Goal: Transaction & Acquisition: Purchase product/service

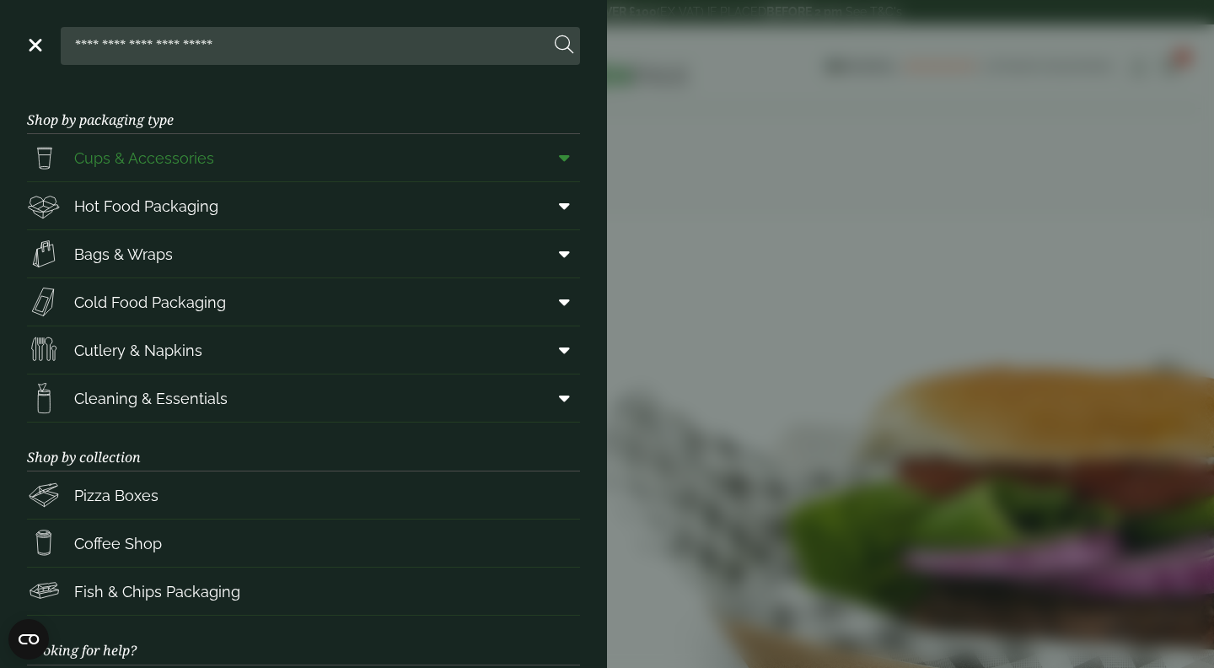
click at [191, 163] on span "Cups & Accessories" at bounding box center [144, 158] width 140 height 23
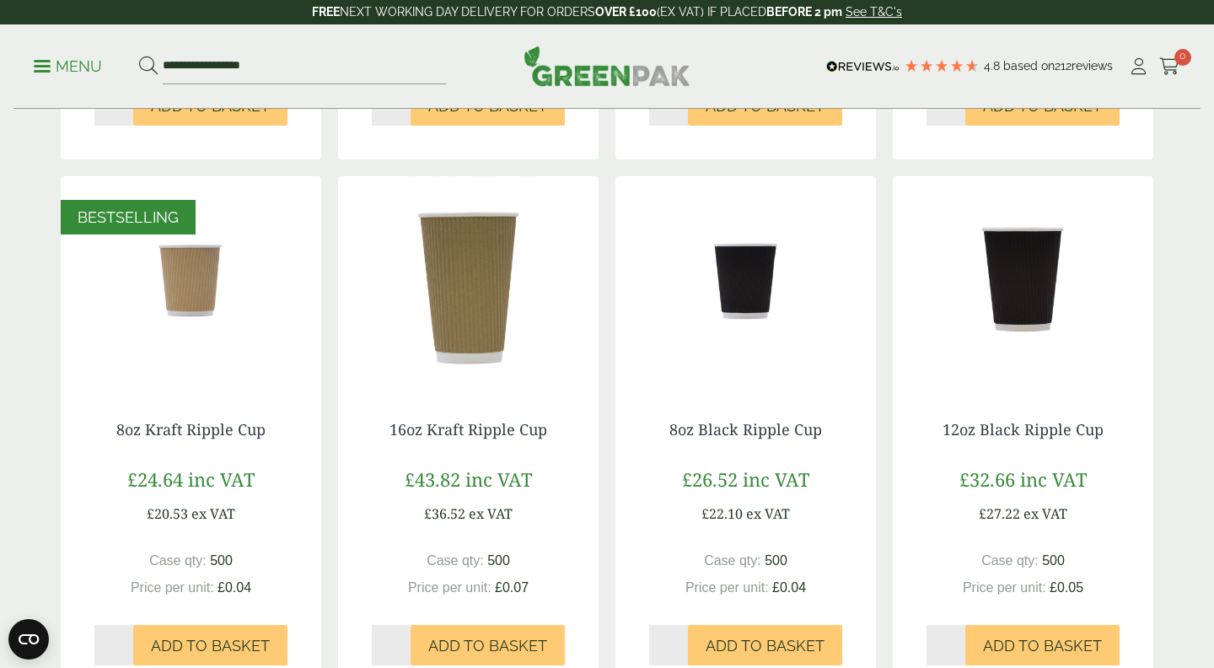
scroll to position [923, 0]
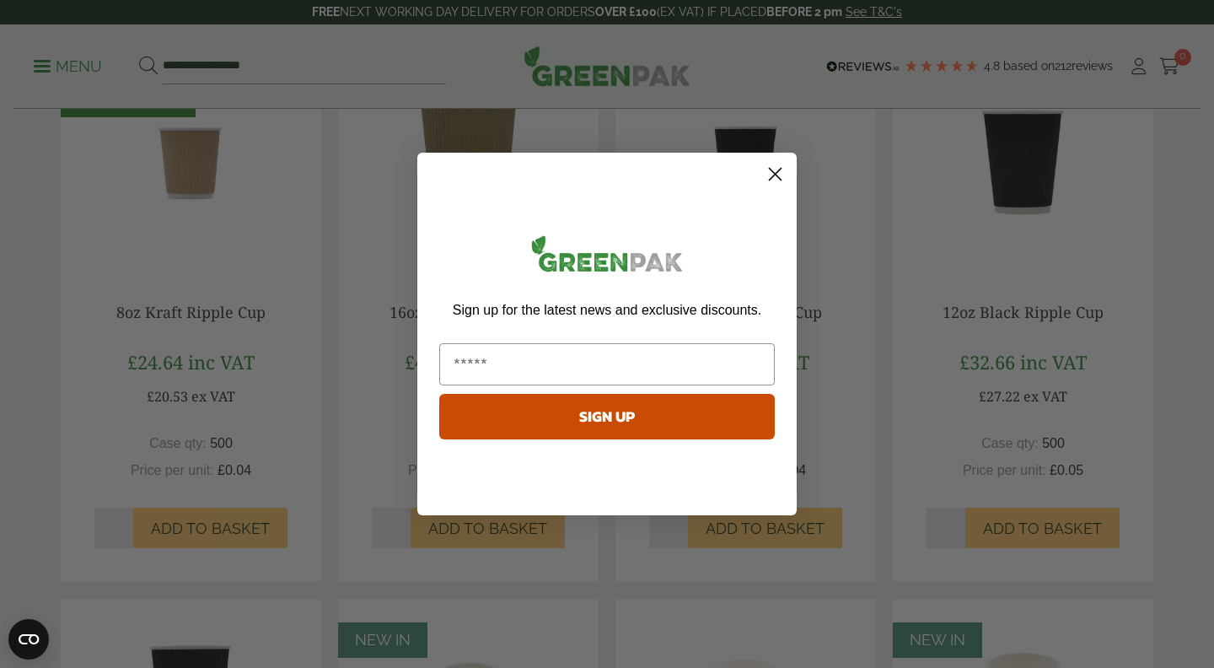
click at [784, 165] on circle "Close dialog" at bounding box center [775, 174] width 28 height 28
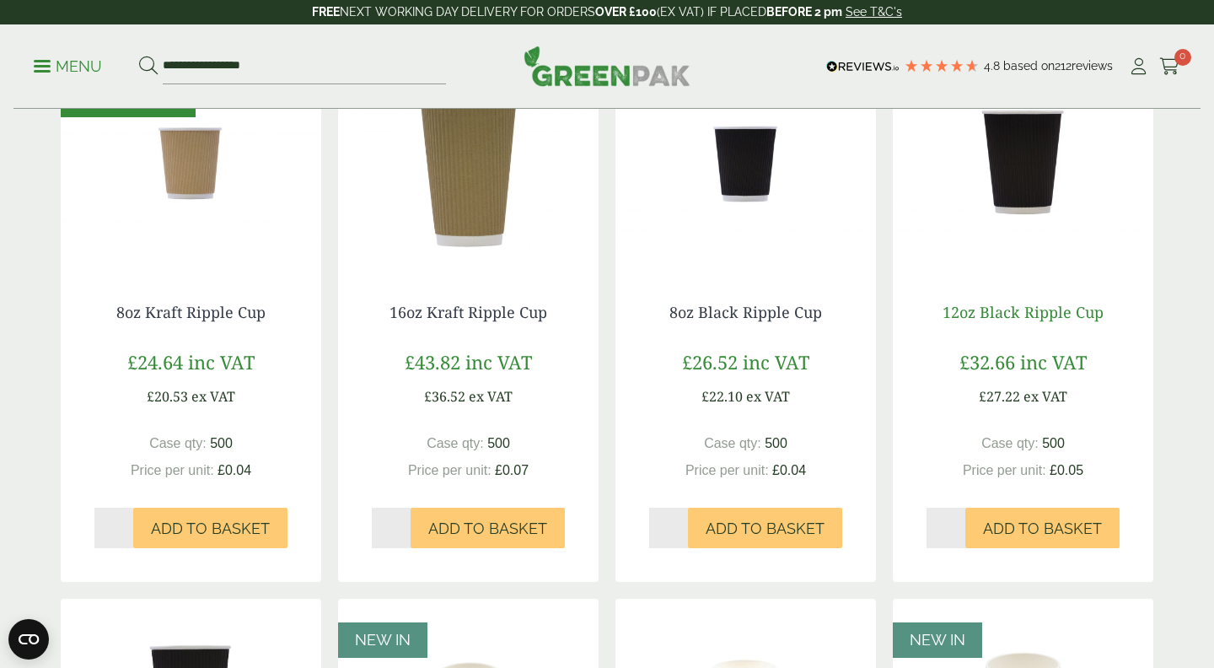
click at [1036, 310] on link "12oz Black Ripple Cup" at bounding box center [1023, 312] width 161 height 20
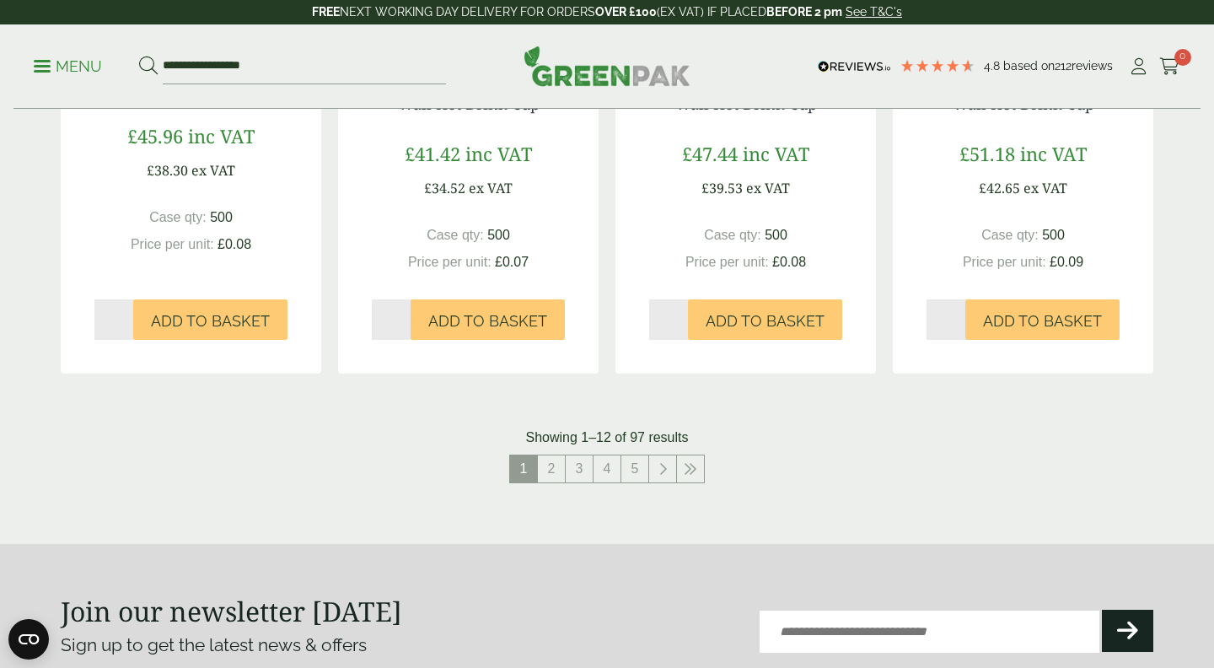
scroll to position [1780, 0]
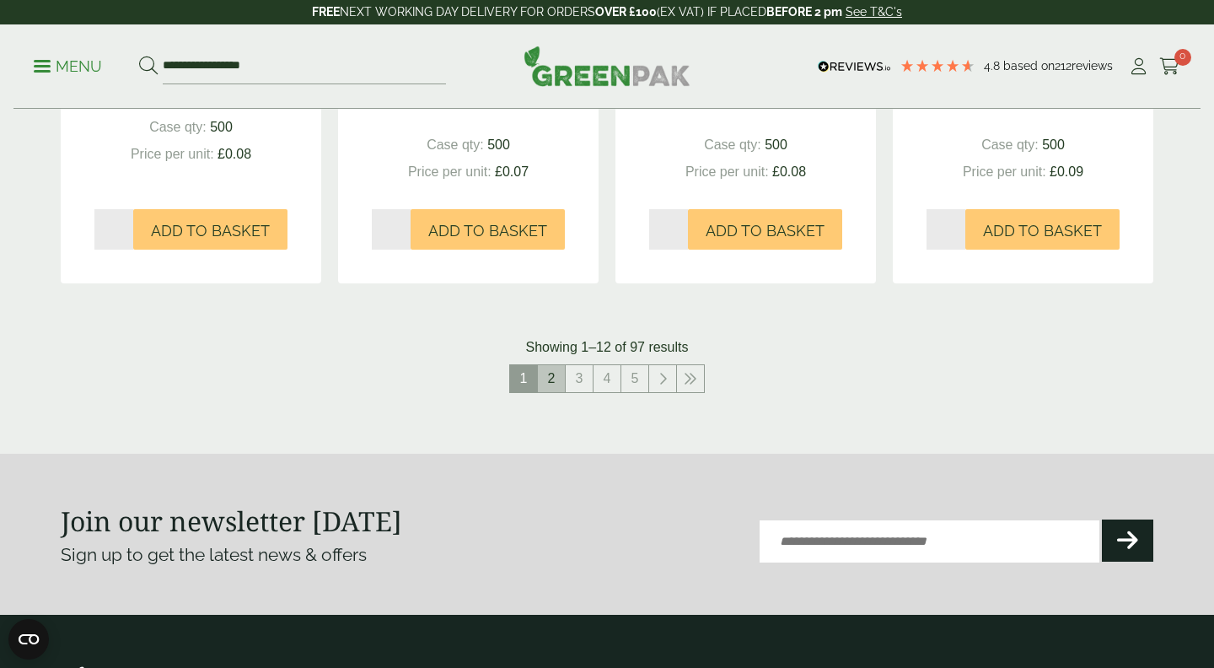
click at [548, 374] on link "2" at bounding box center [551, 378] width 27 height 27
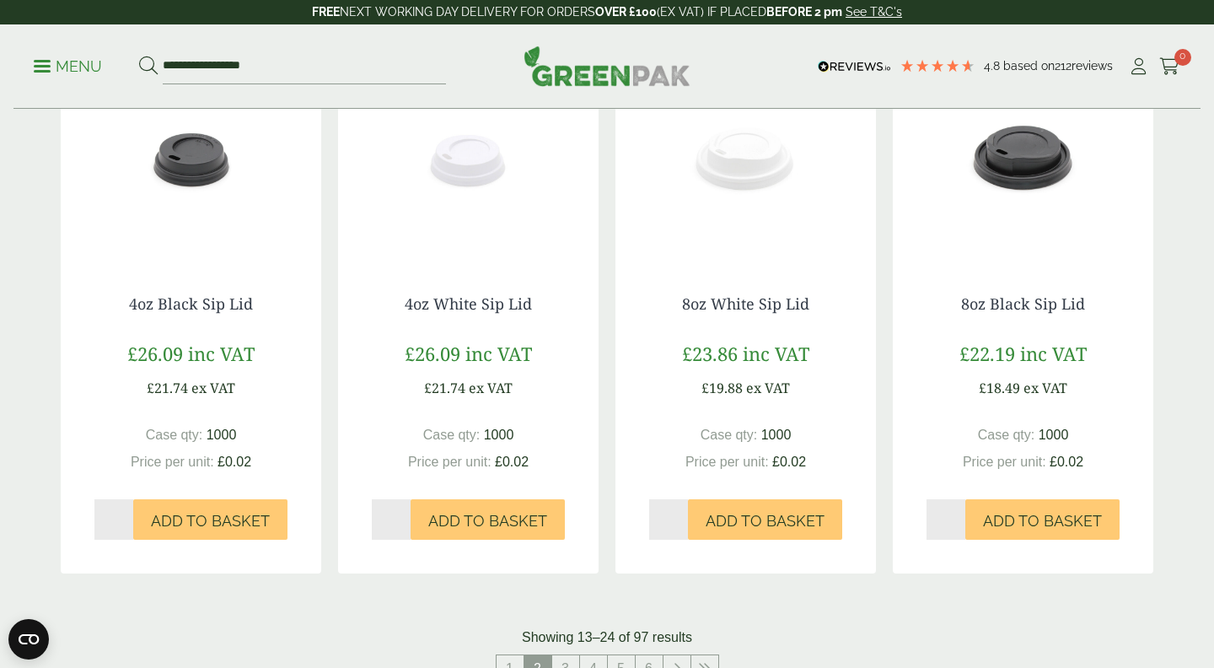
scroll to position [1679, 0]
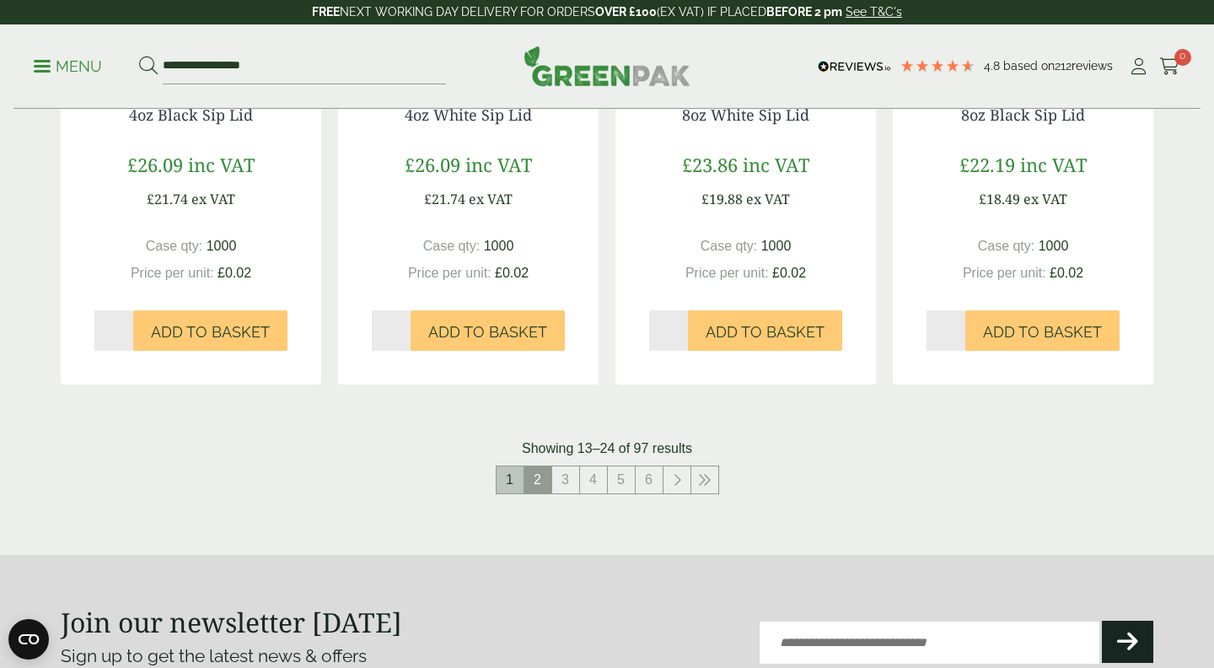
click at [510, 478] on link "1" at bounding box center [510, 479] width 27 height 27
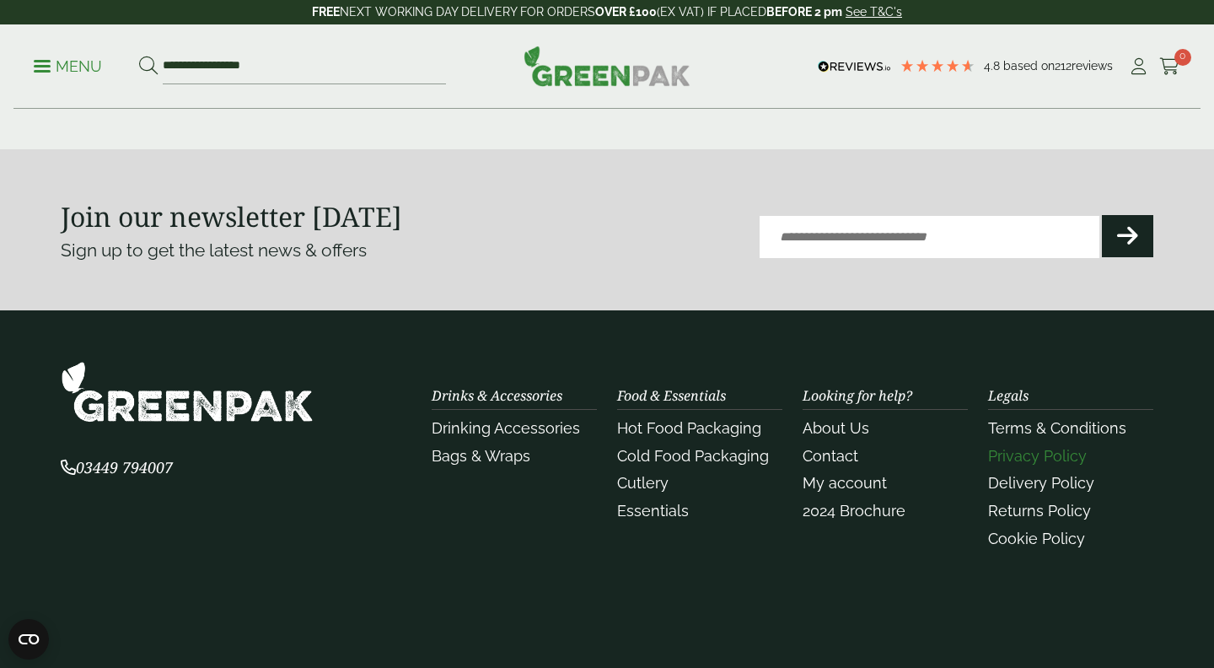
scroll to position [1707, 0]
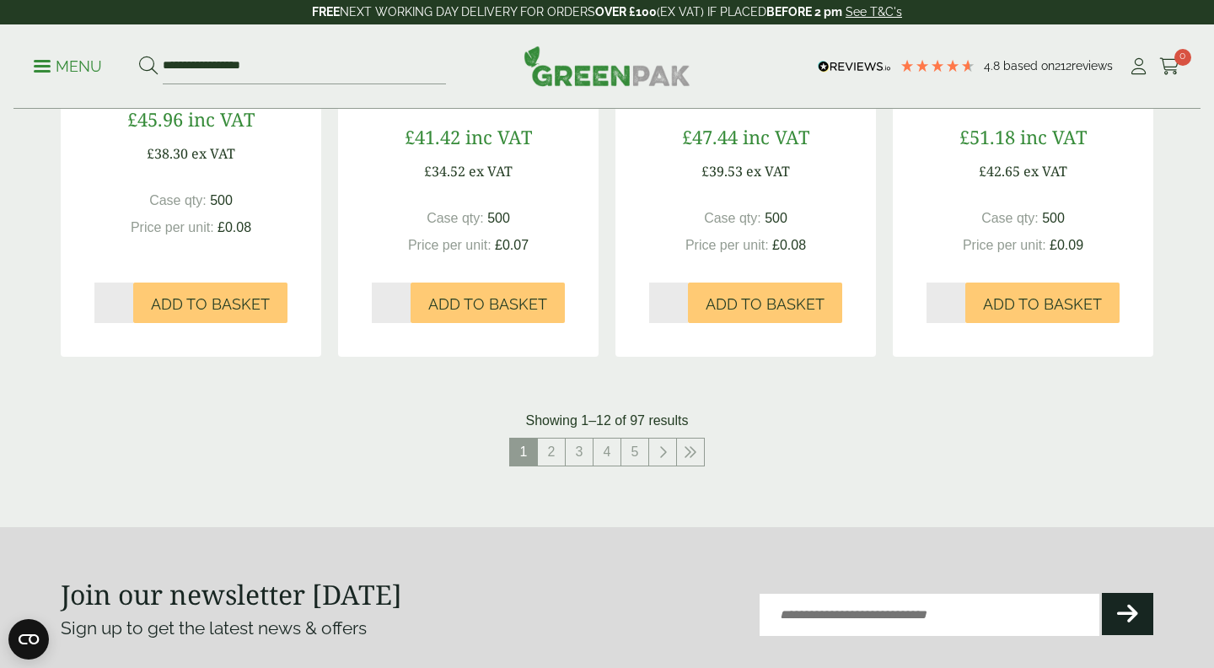
click at [43, 62] on p "Menu" at bounding box center [68, 66] width 68 height 20
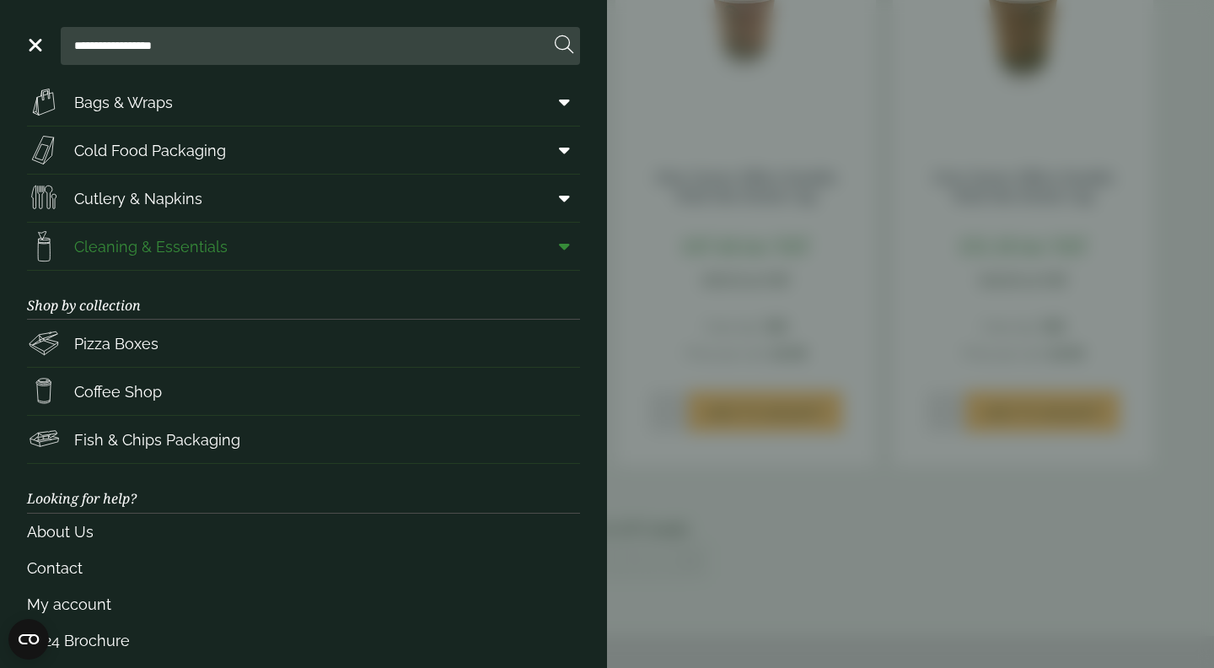
scroll to position [169, 0]
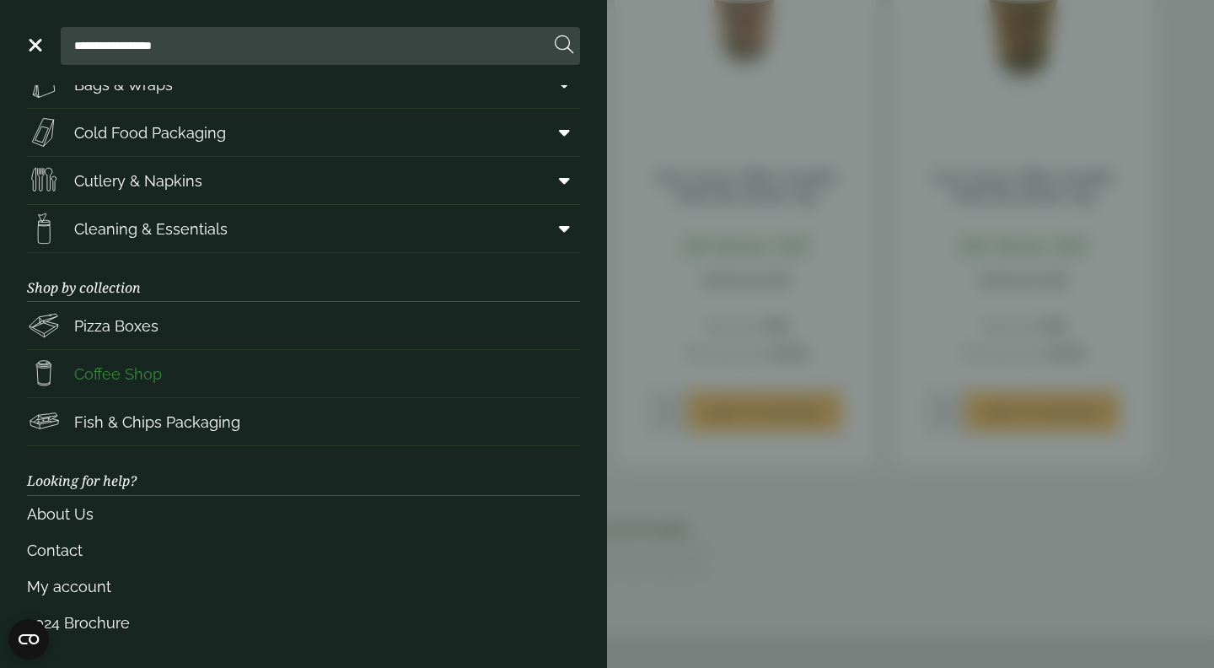
click at [110, 355] on link "Coffee Shop" at bounding box center [303, 373] width 553 height 47
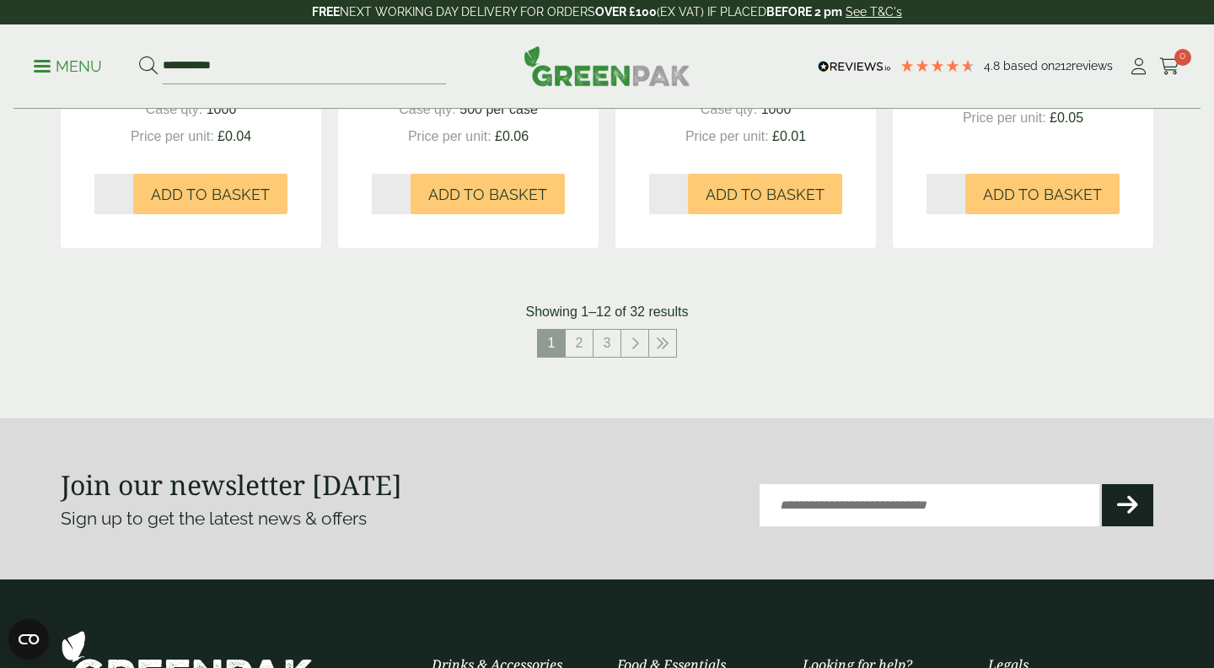
scroll to position [1786, 0]
click at [585, 349] on link "2" at bounding box center [579, 342] width 27 height 27
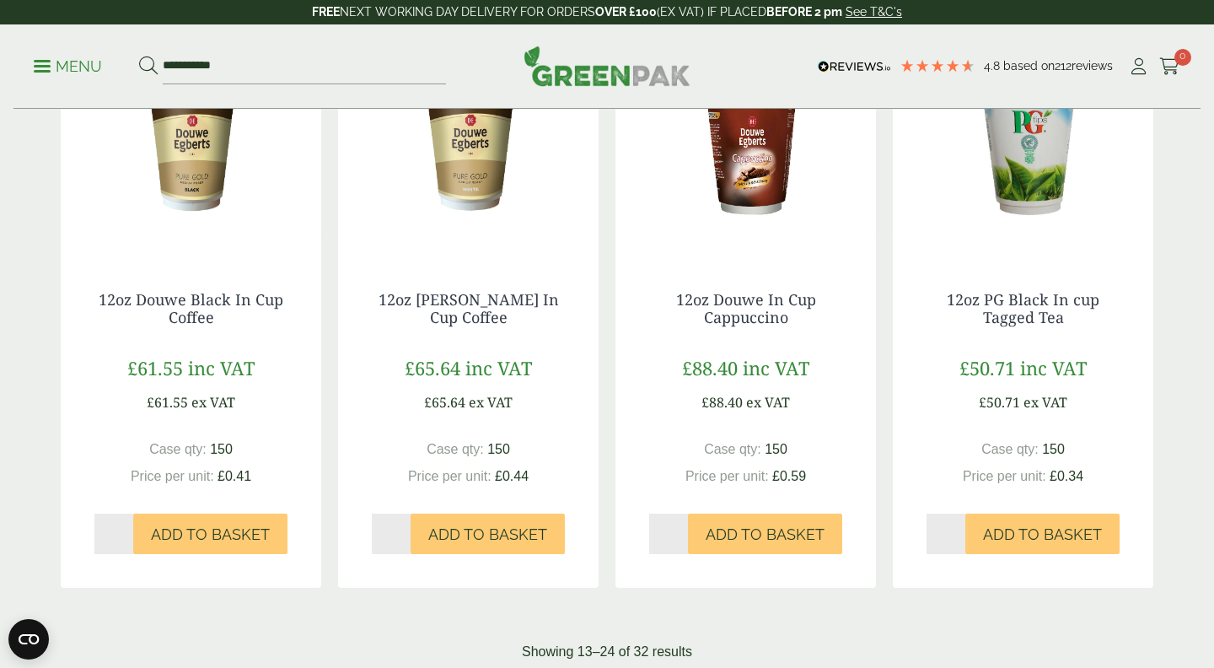
scroll to position [1489, 0]
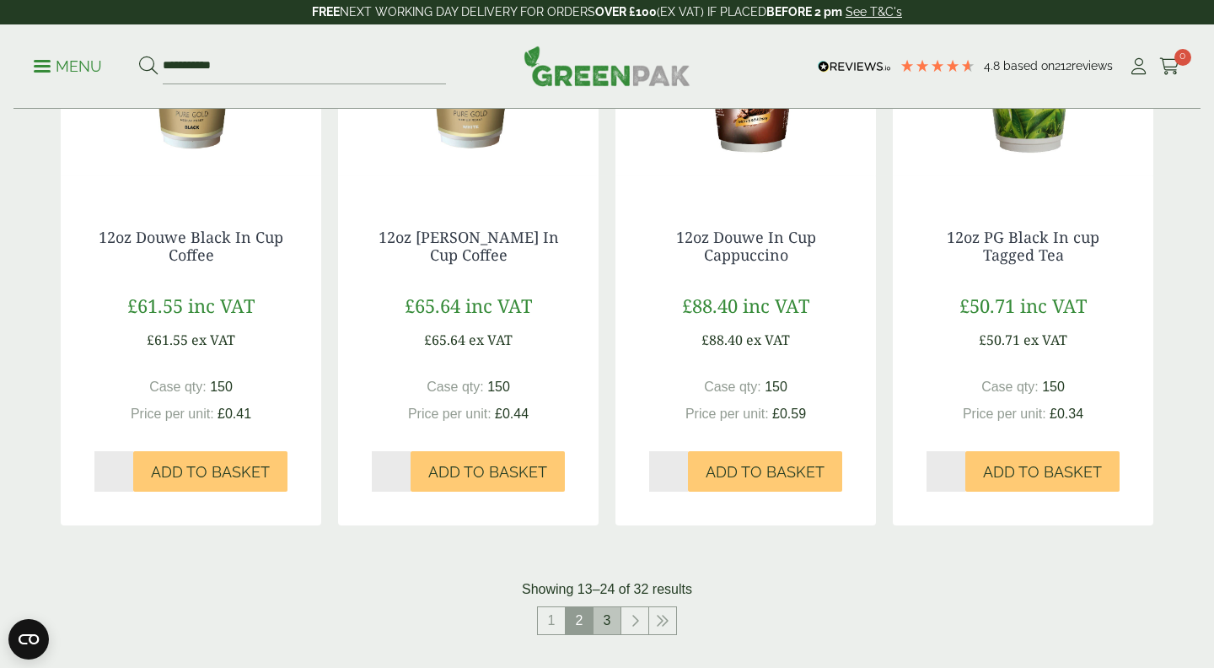
click at [605, 612] on link "3" at bounding box center [607, 620] width 27 height 27
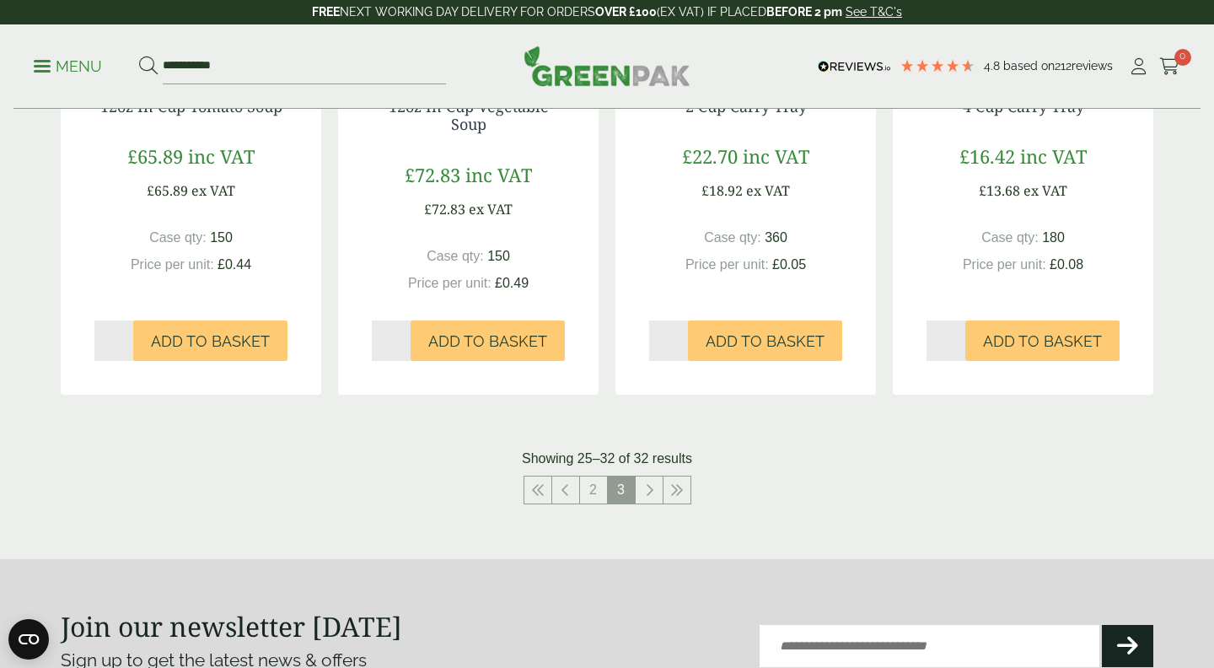
scroll to position [1240, 0]
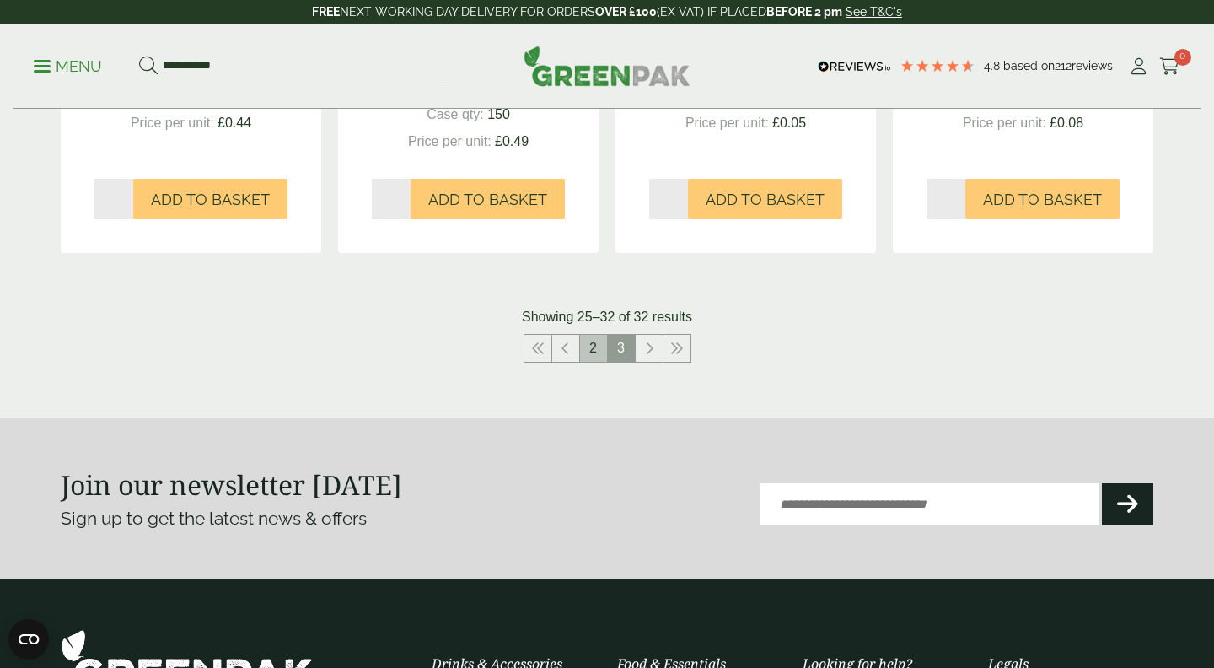
click at [586, 339] on link "2" at bounding box center [593, 348] width 27 height 27
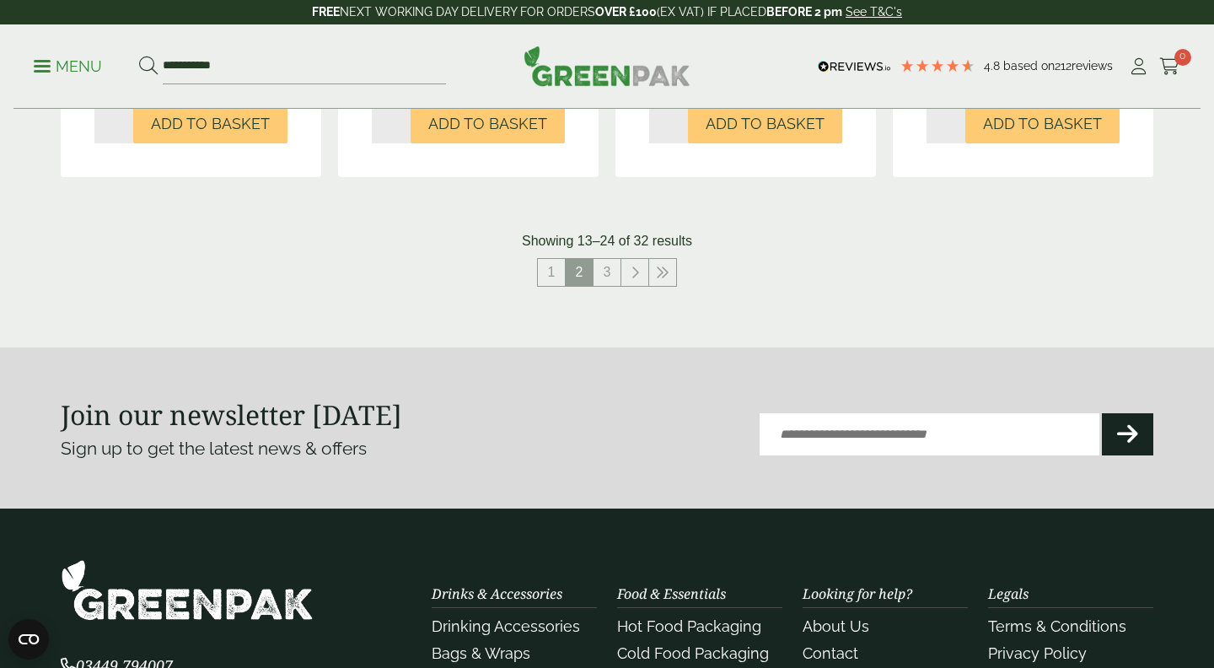
scroll to position [1988, 0]
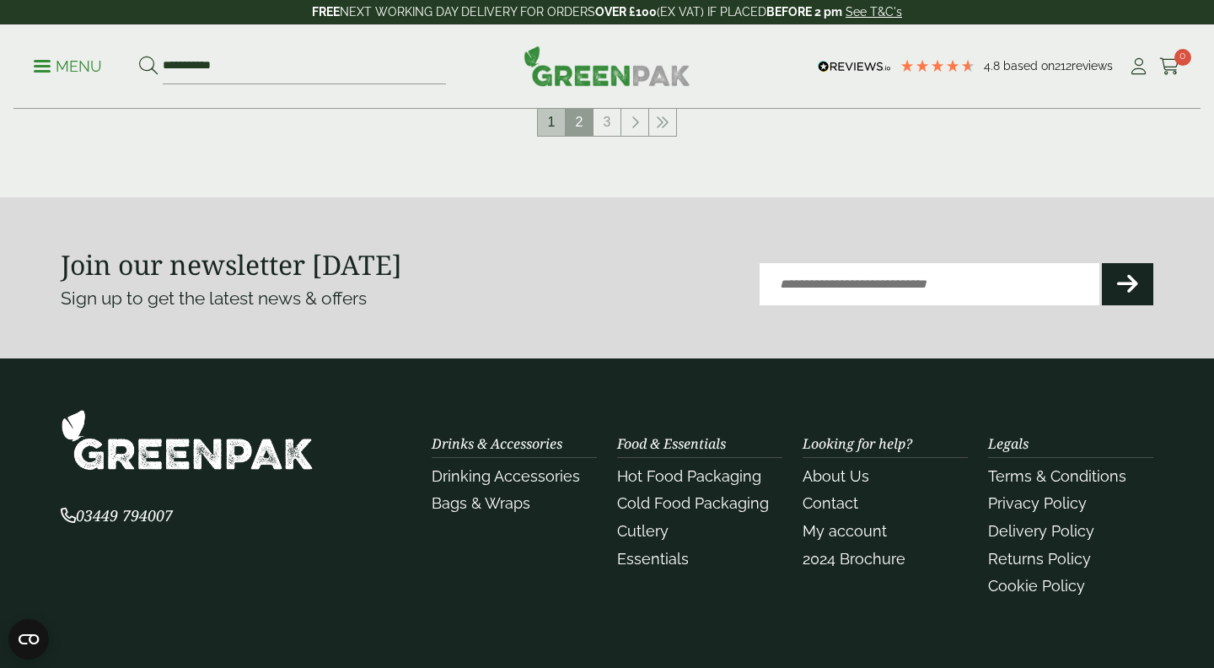
click at [562, 119] on link "1" at bounding box center [551, 122] width 27 height 27
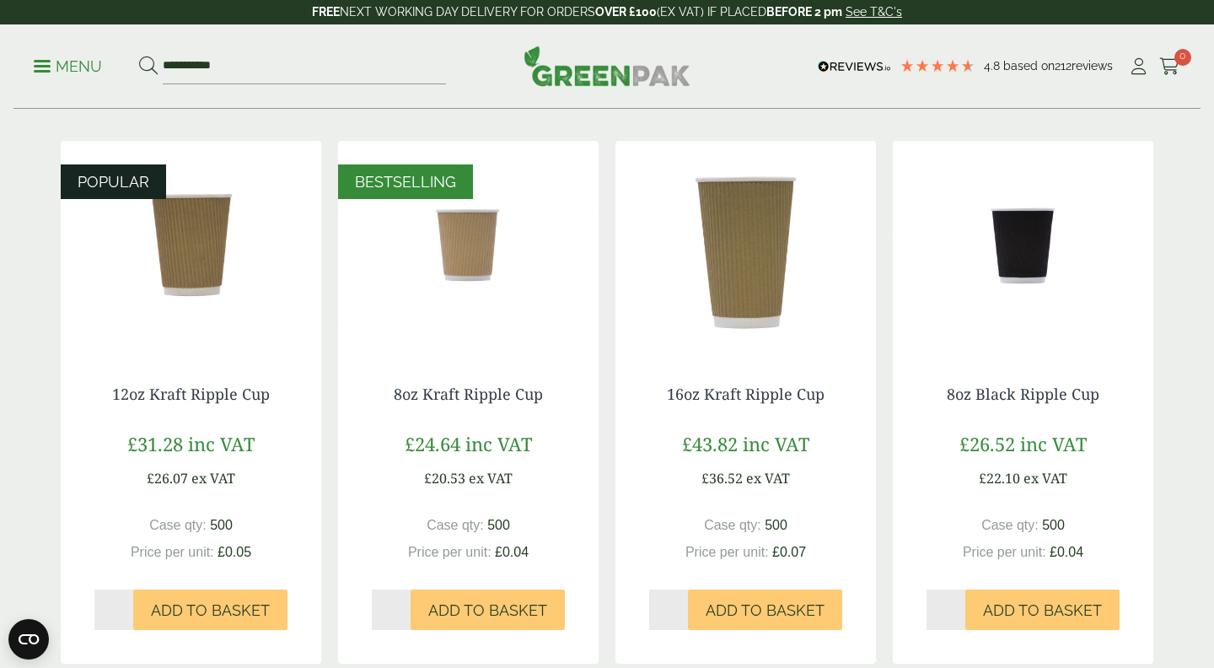
scroll to position [286, 0]
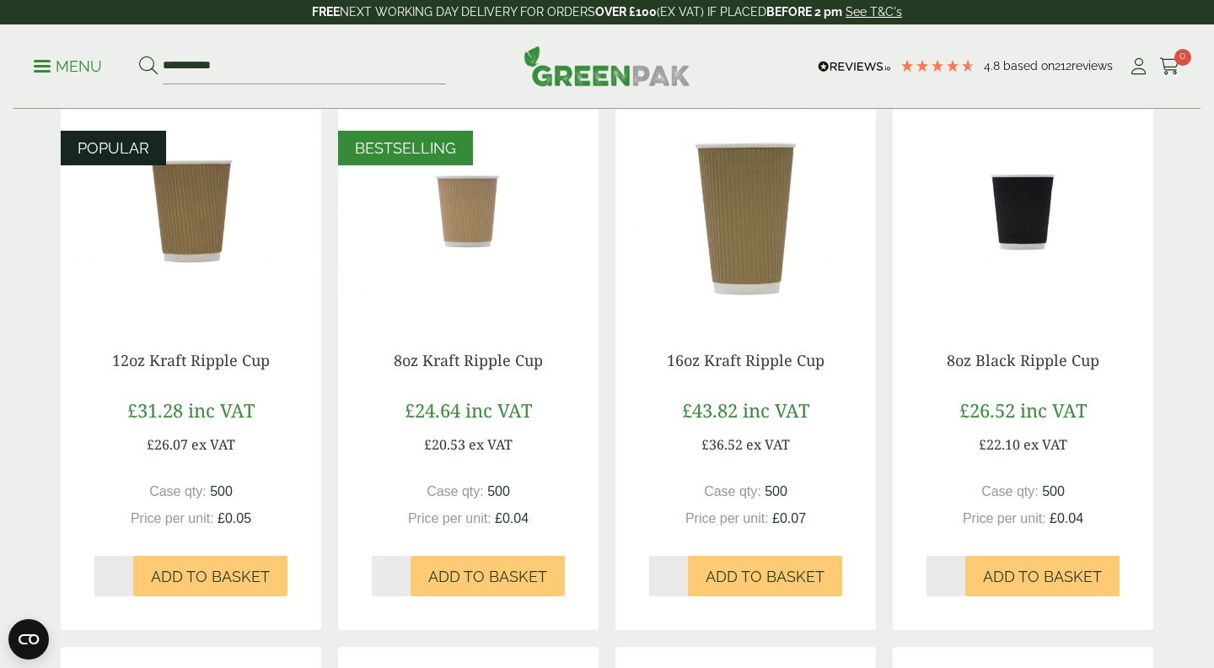
click at [459, 230] on img at bounding box center [468, 212] width 261 height 211
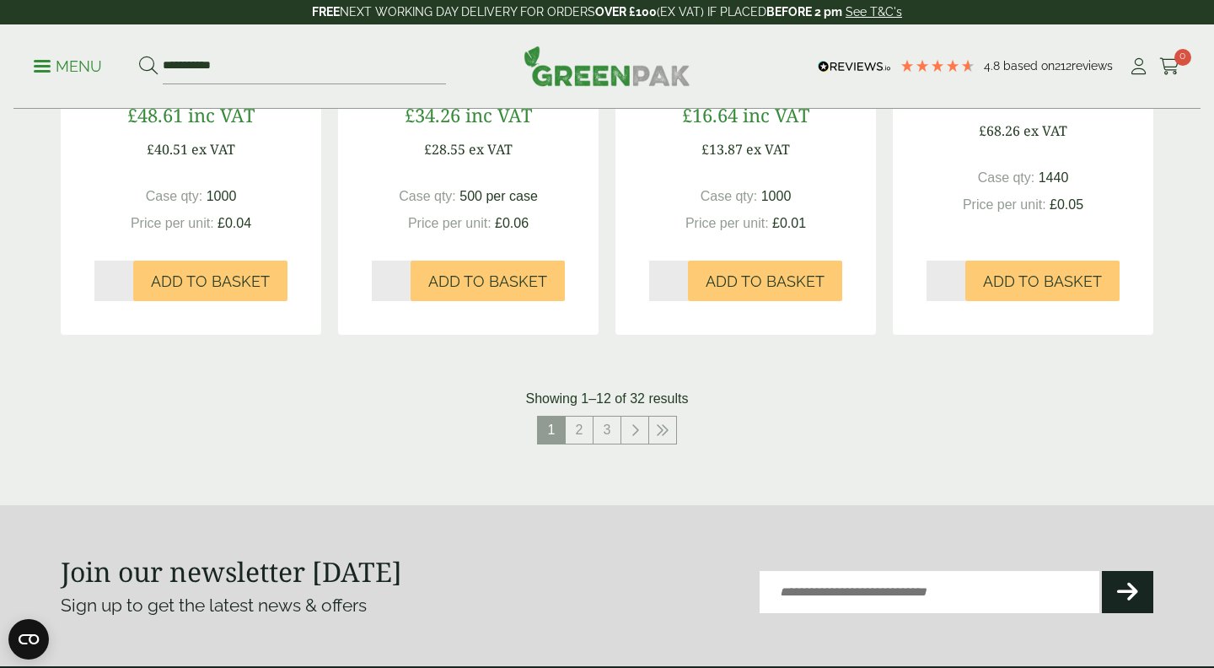
scroll to position [1693, 0]
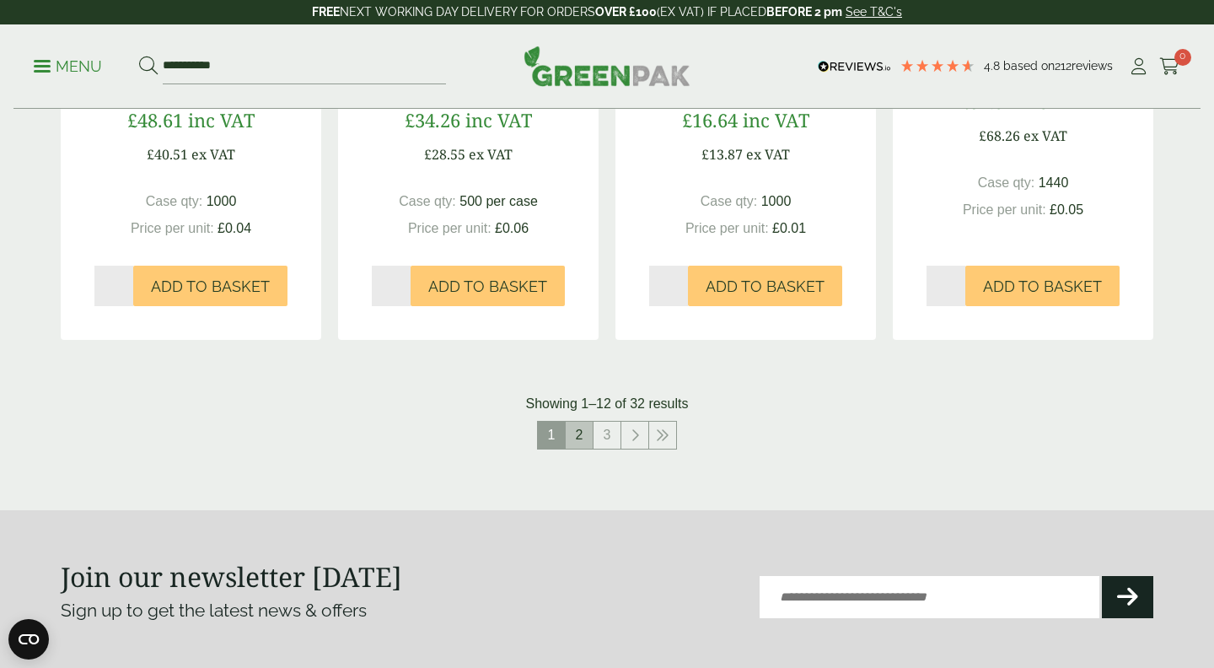
click at [578, 439] on link "2" at bounding box center [579, 435] width 27 height 27
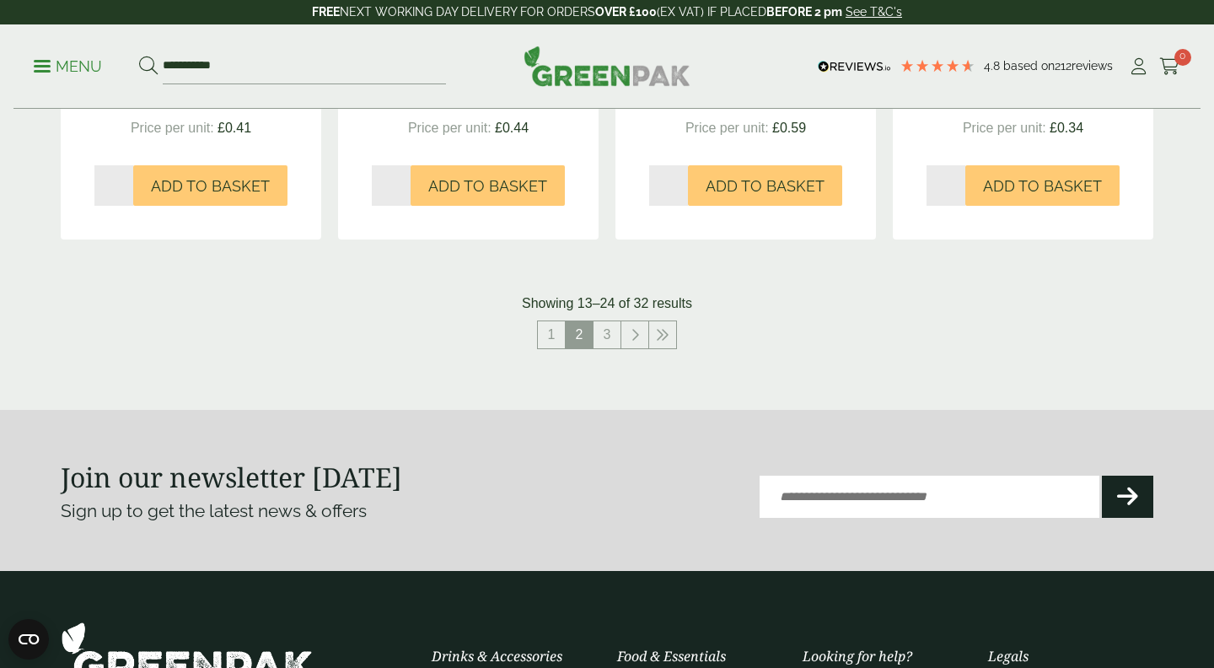
scroll to position [1803, 0]
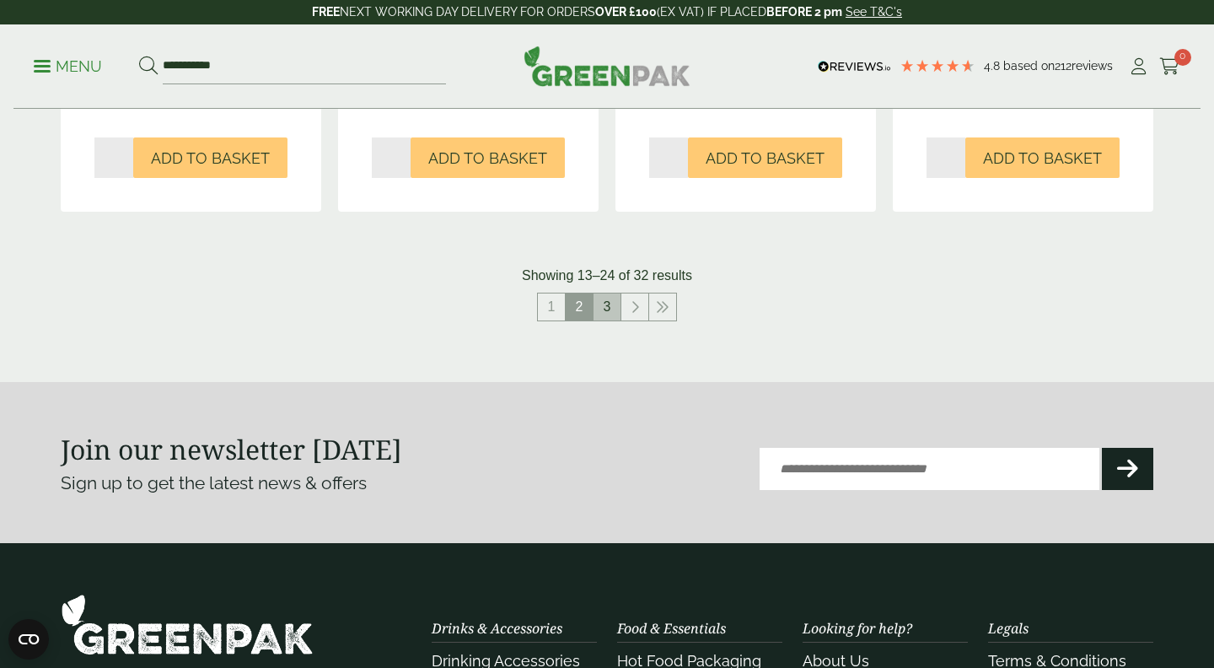
click at [598, 317] on link "3" at bounding box center [607, 306] width 27 height 27
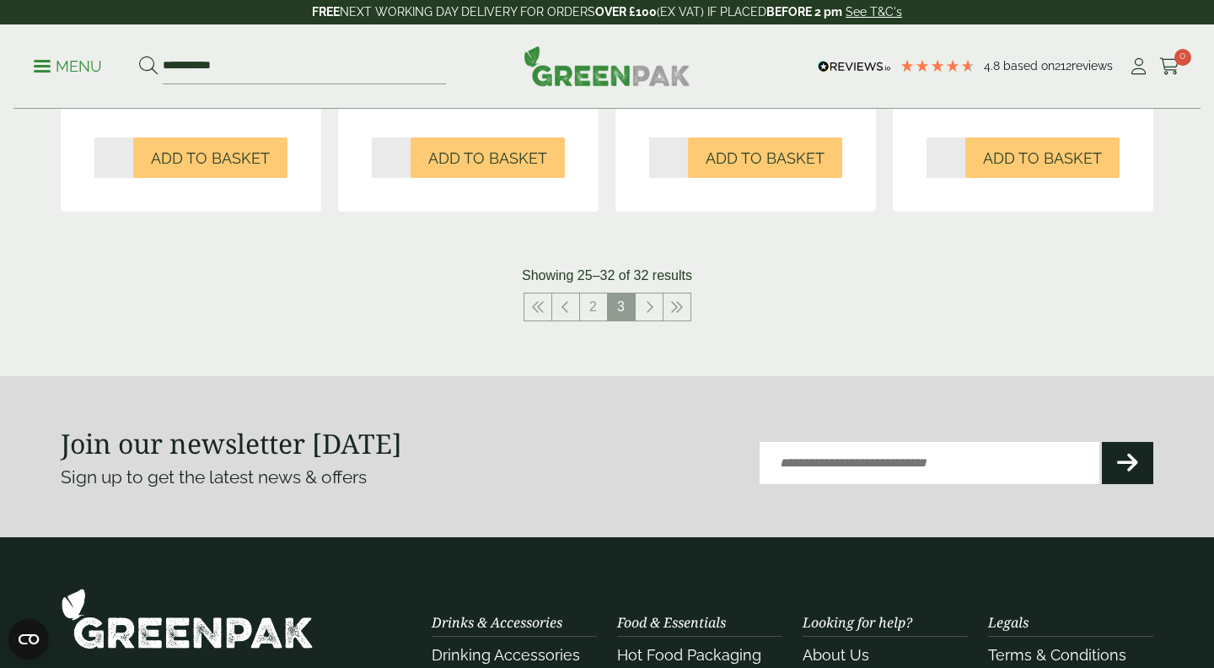
scroll to position [1127, 0]
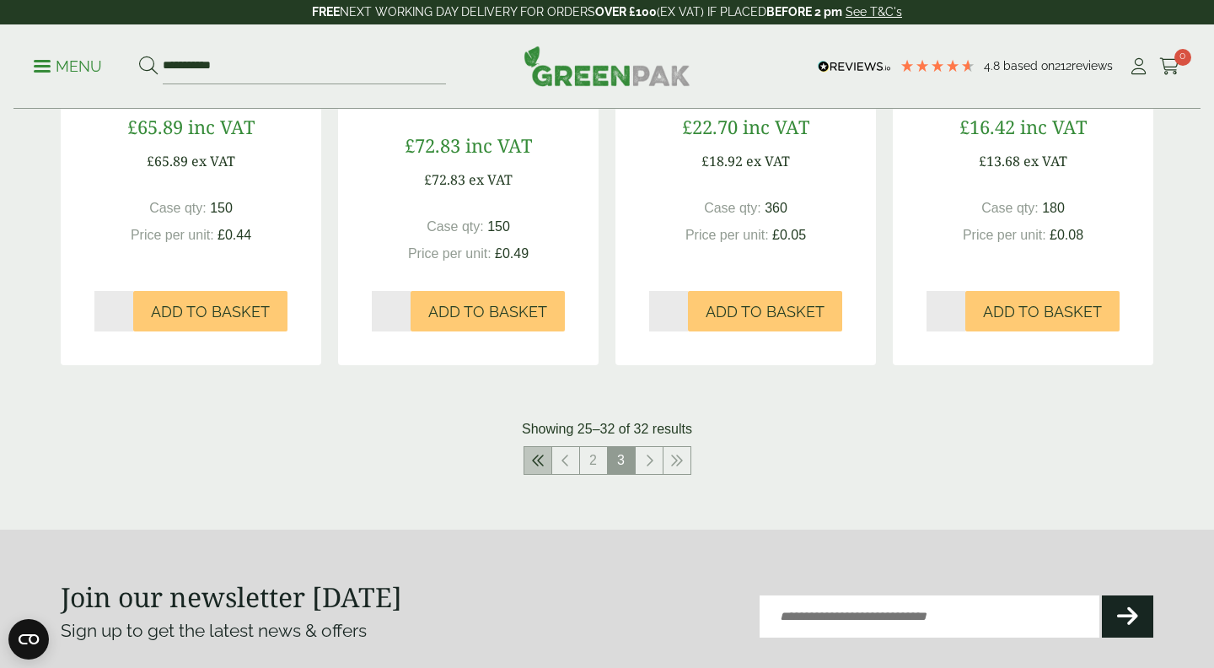
click at [539, 458] on icon at bounding box center [537, 460] width 13 height 13
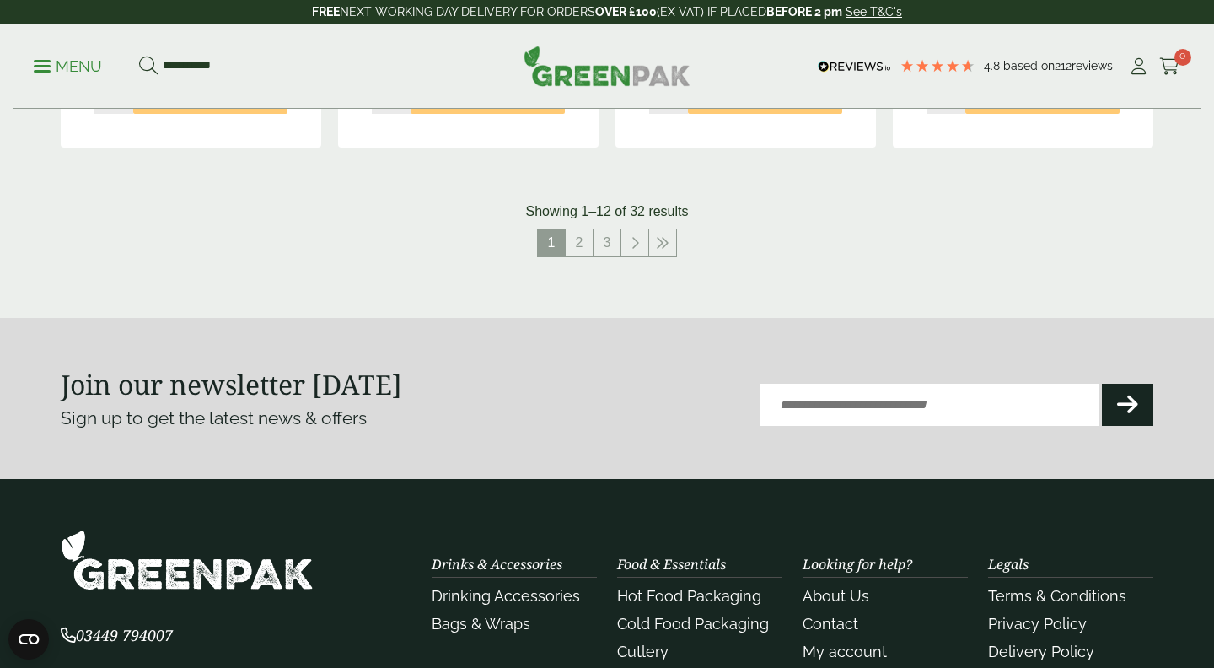
scroll to position [1889, 0]
